Goal: Check status

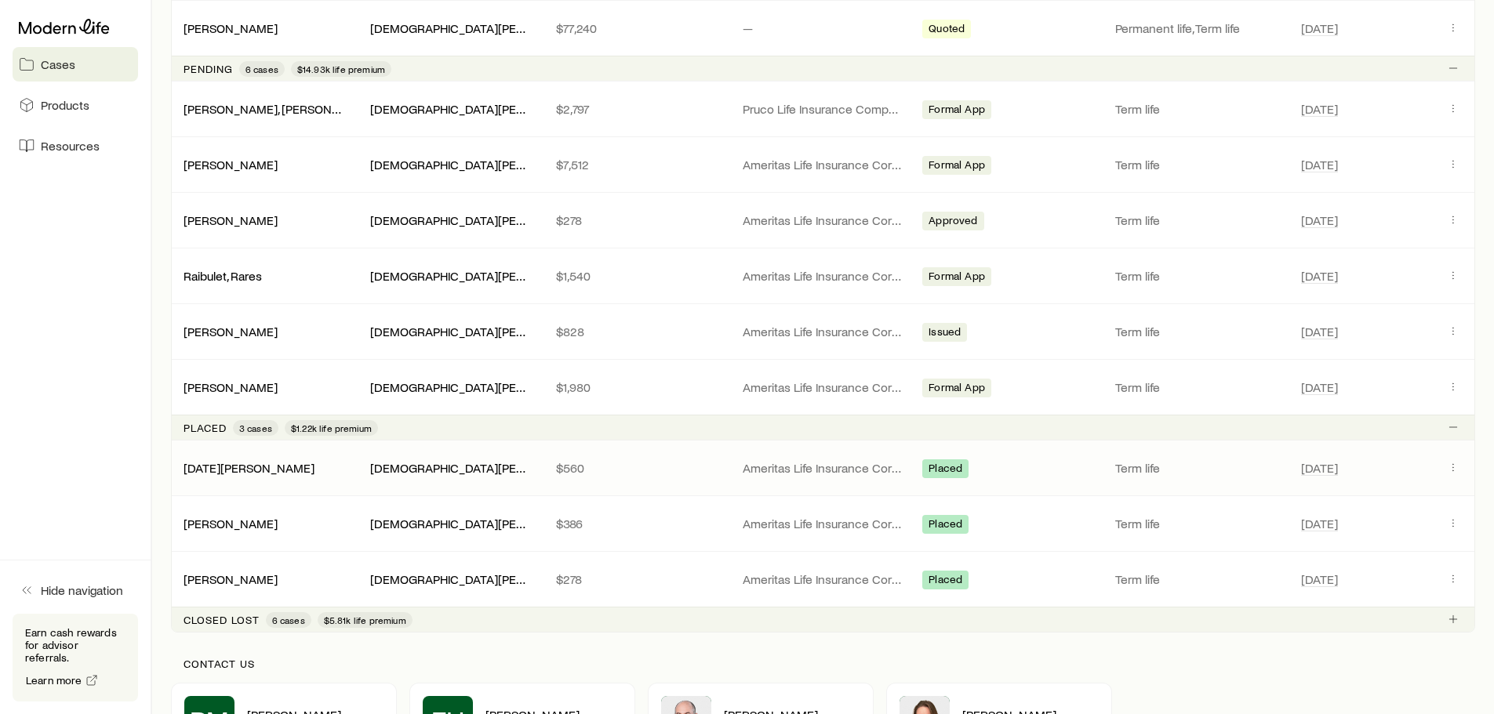
scroll to position [706, 0]
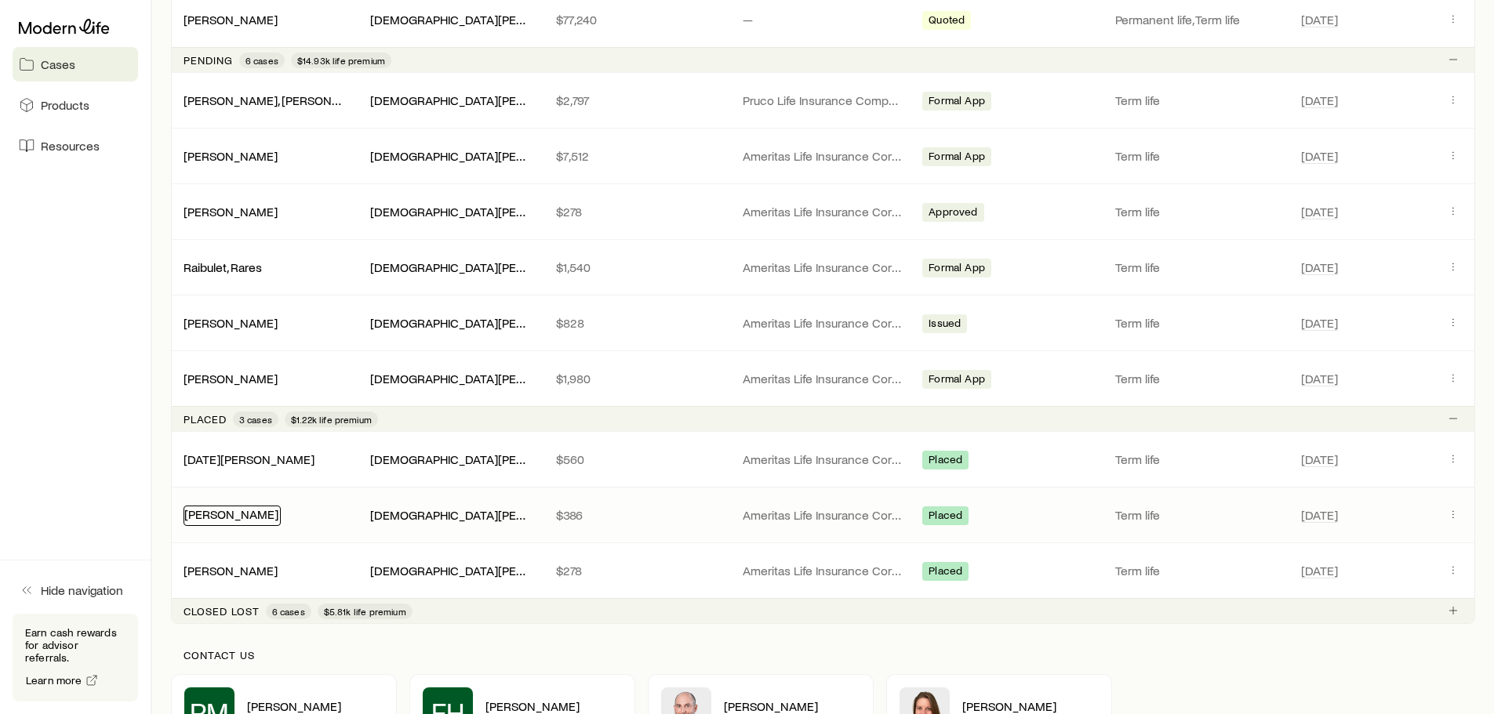
click at [238, 518] on link "[PERSON_NAME]" at bounding box center [231, 514] width 94 height 15
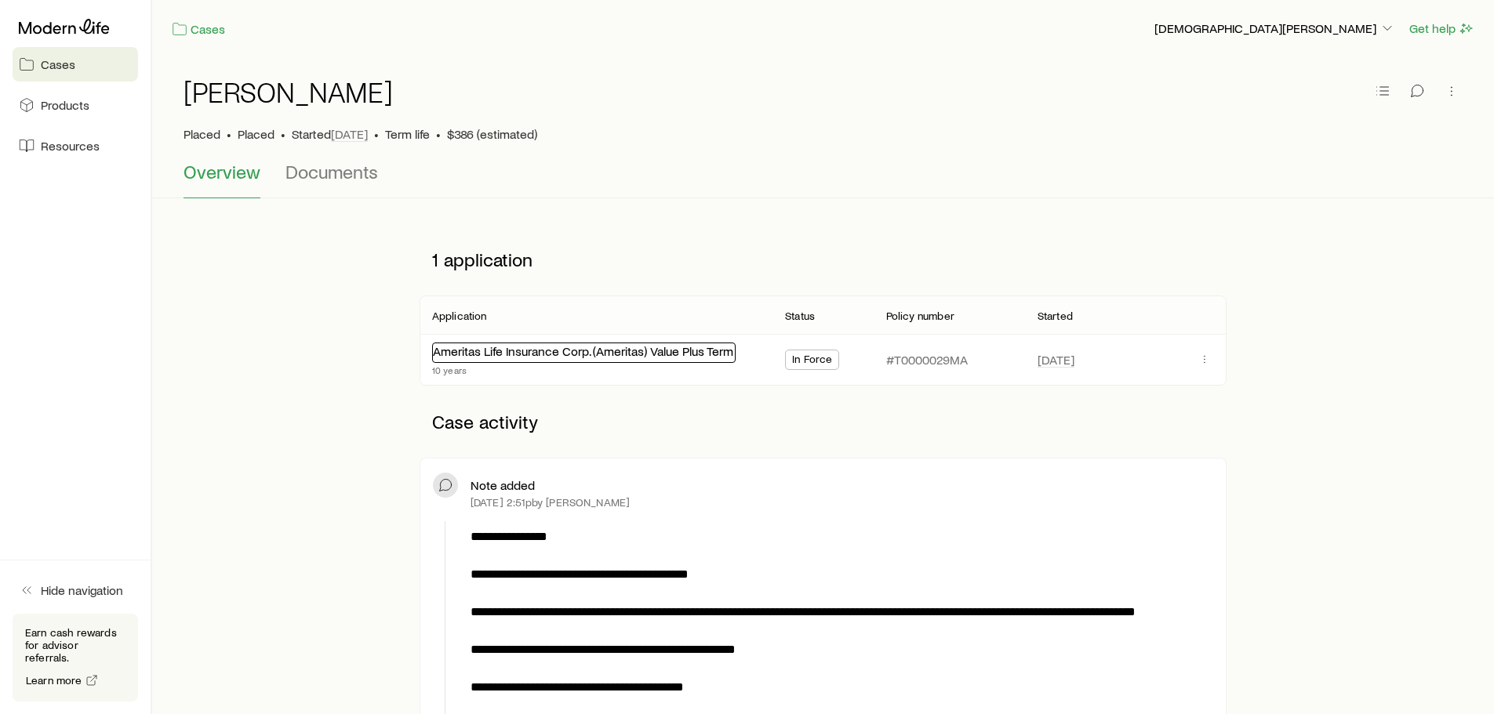
click at [686, 354] on link "Ameritas Life Insurance Corp. (Ameritas) Value Plus Term" at bounding box center [583, 351] width 300 height 15
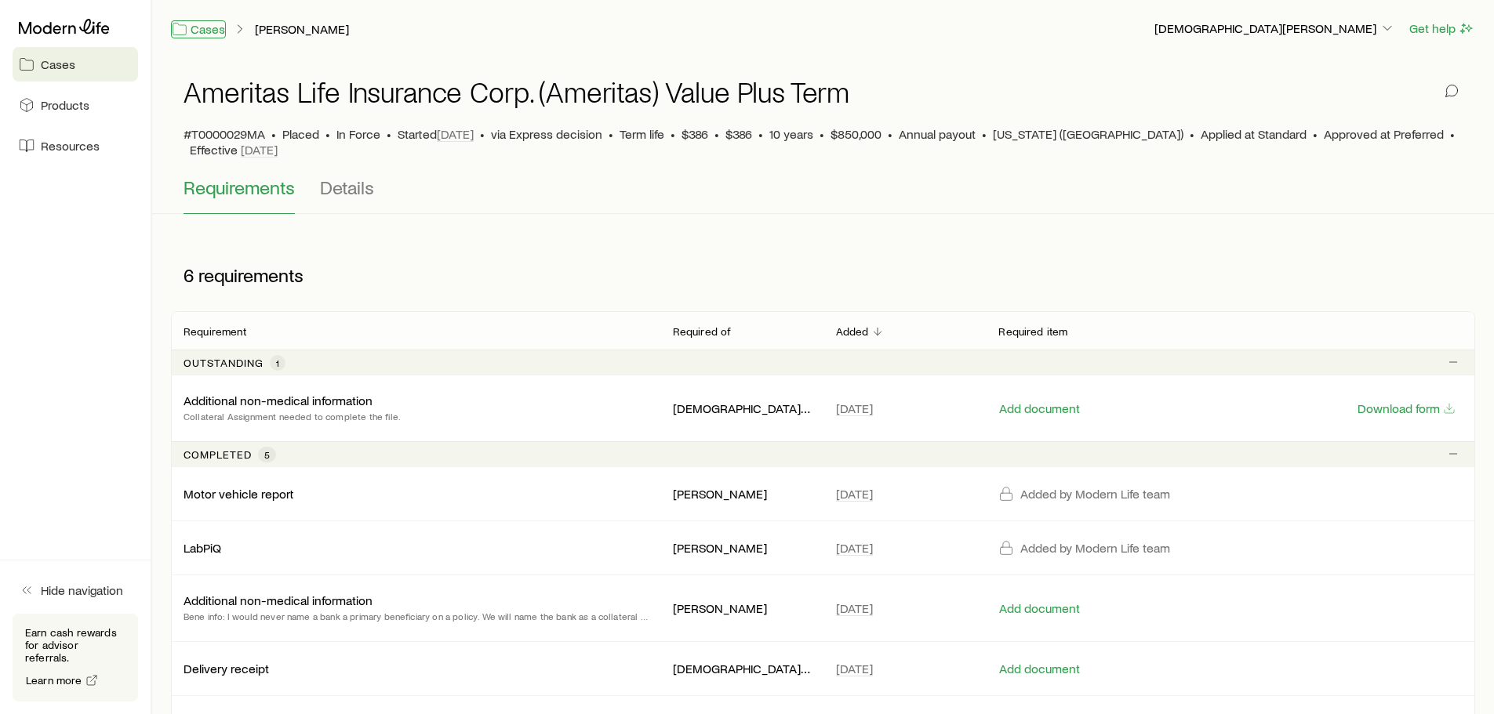
click at [205, 34] on link "Cases" at bounding box center [198, 29] width 55 height 18
